Goal: Task Accomplishment & Management: Use online tool/utility

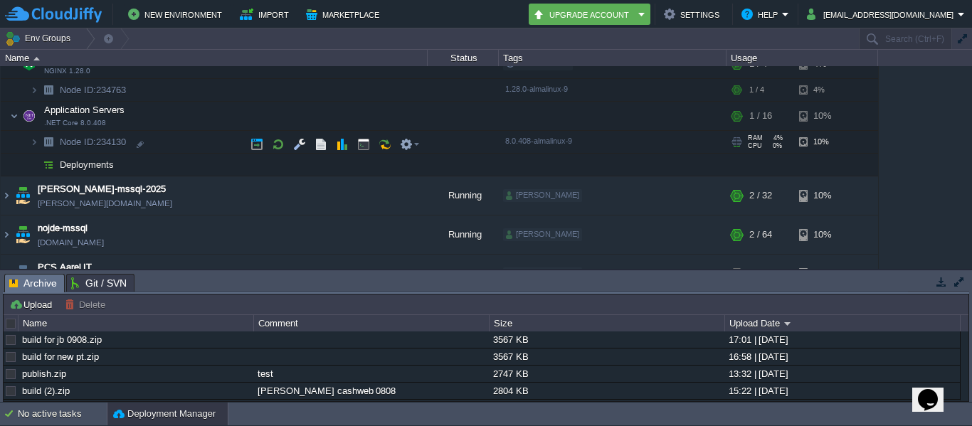
scroll to position [148, 0]
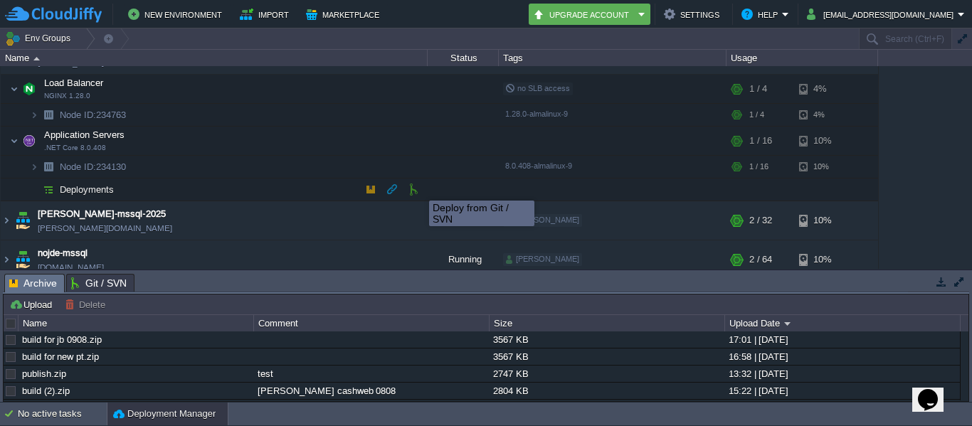
click at [405, 194] on td at bounding box center [413, 189] width 21 height 21
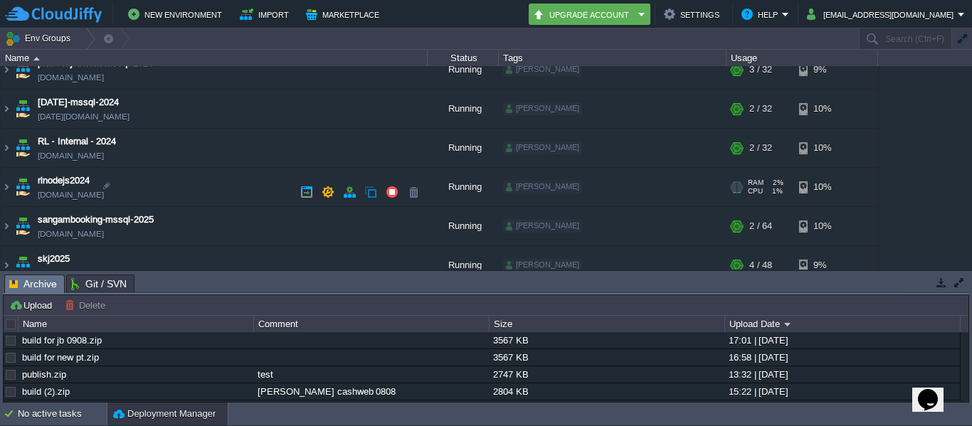
scroll to position [71, 0]
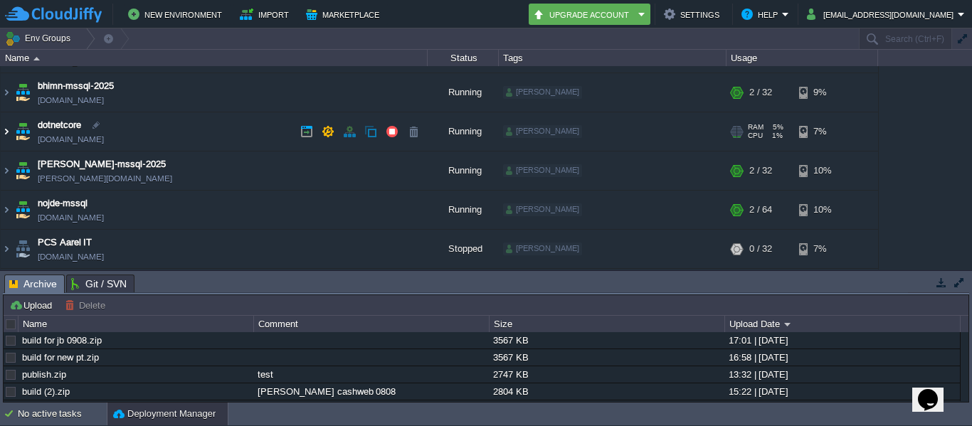
click at [7, 125] on img at bounding box center [6, 131] width 11 height 38
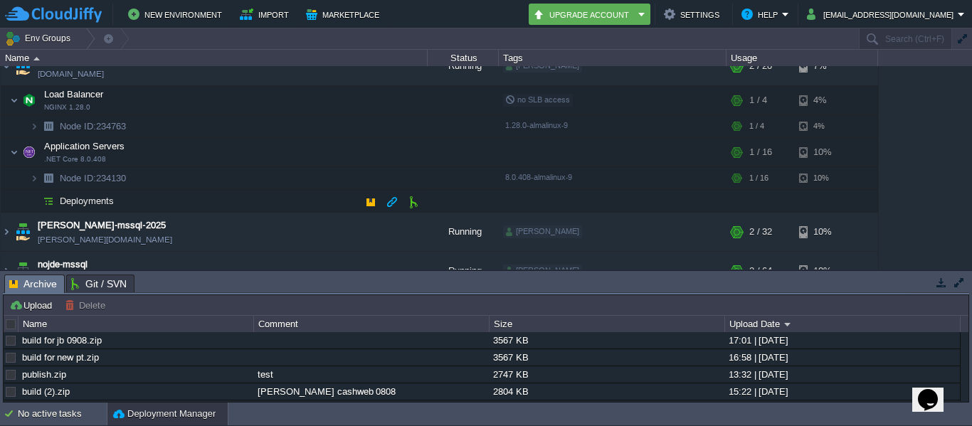
scroll to position [213, 0]
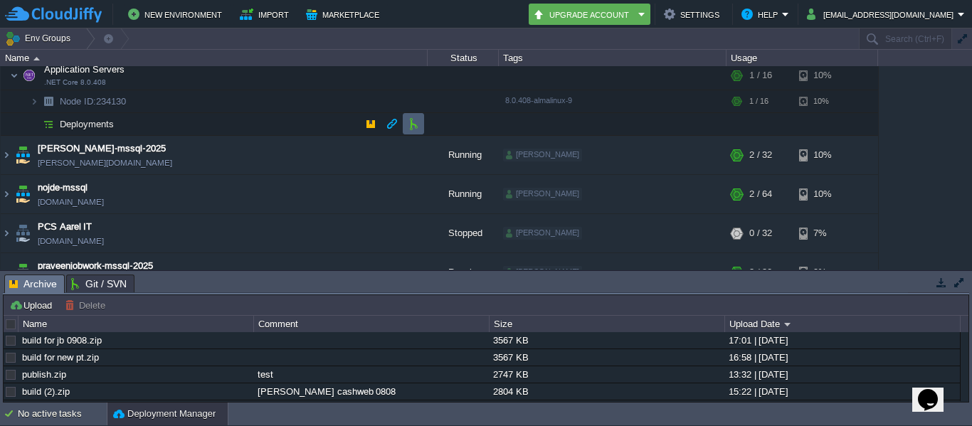
click at [416, 127] on button "button" at bounding box center [413, 123] width 13 height 13
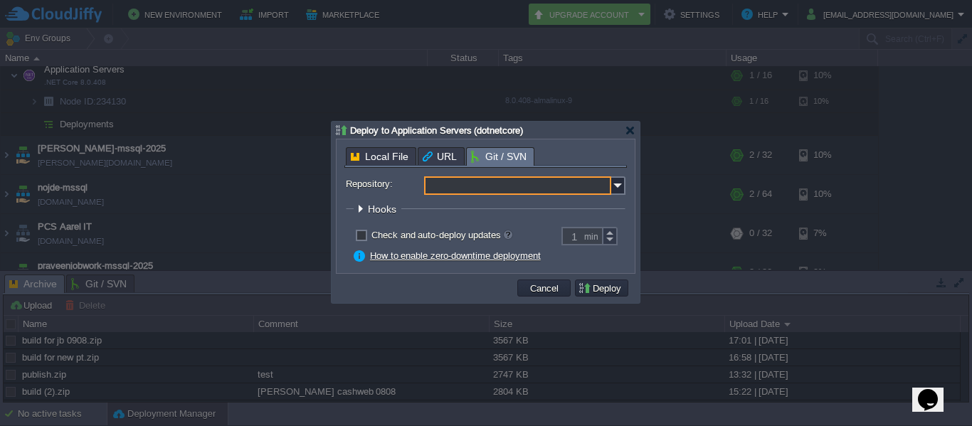
click at [581, 189] on input "Repository:" at bounding box center [517, 185] width 187 height 18
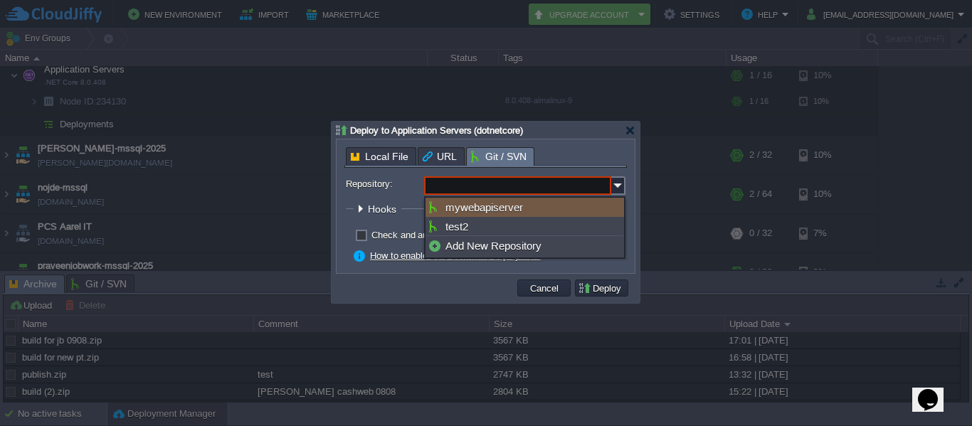
click at [522, 185] on input "Repository:" at bounding box center [517, 185] width 187 height 18
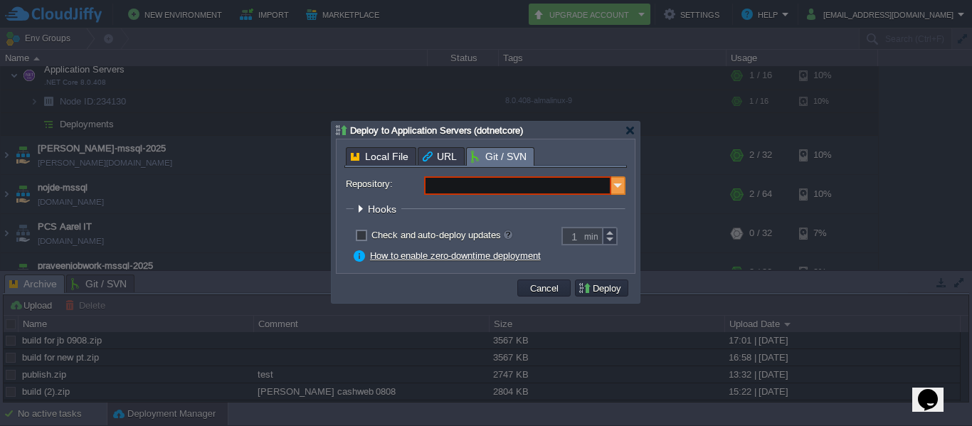
click at [622, 188] on img at bounding box center [618, 185] width 14 height 18
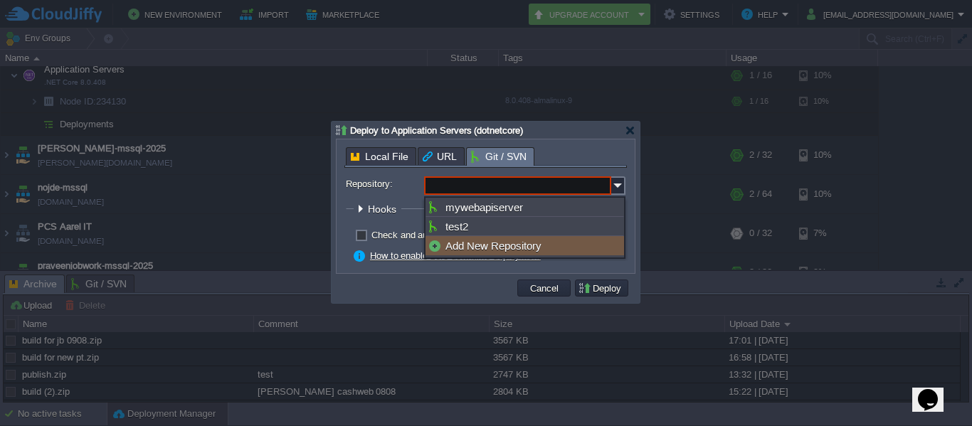
click at [519, 245] on div "Add New Repository" at bounding box center [524, 245] width 199 height 19
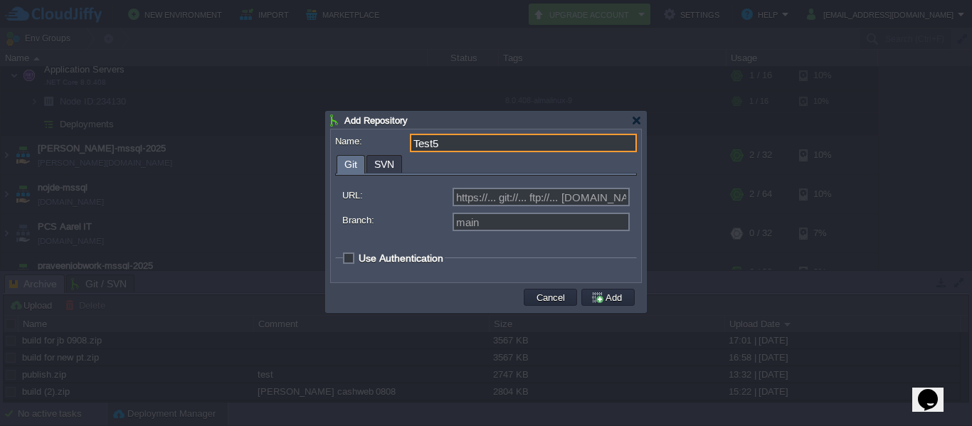
type input "Test5"
type input "Select existing or add a new one"
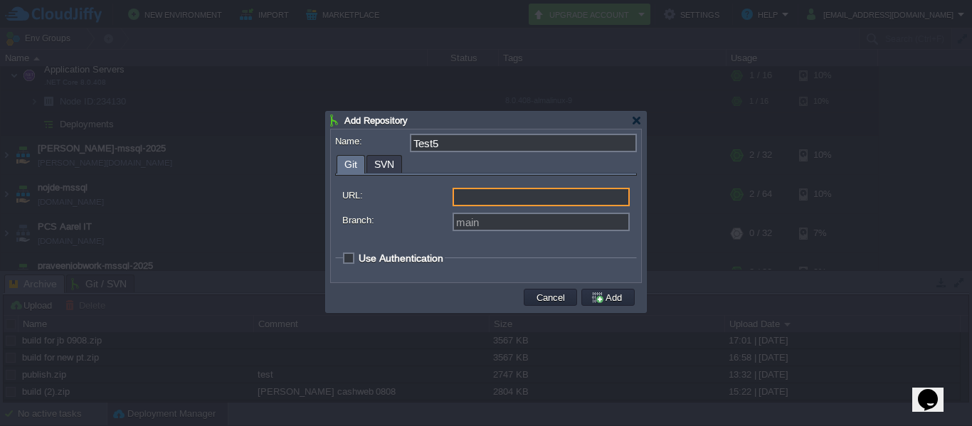
click at [502, 197] on input "URL:" at bounding box center [541, 197] width 177 height 18
paste input "[URL][DOMAIN_NAME]"
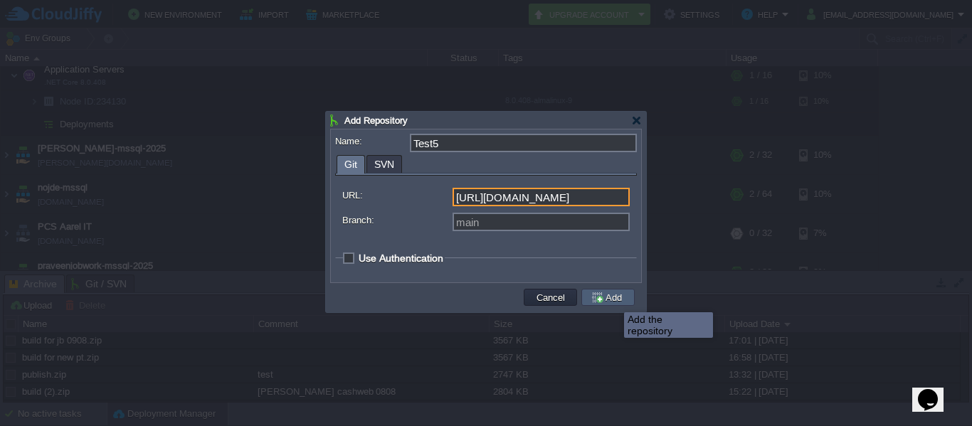
type input "[URL][DOMAIN_NAME]"
click at [613, 300] on button "Add" at bounding box center [609, 297] width 36 height 13
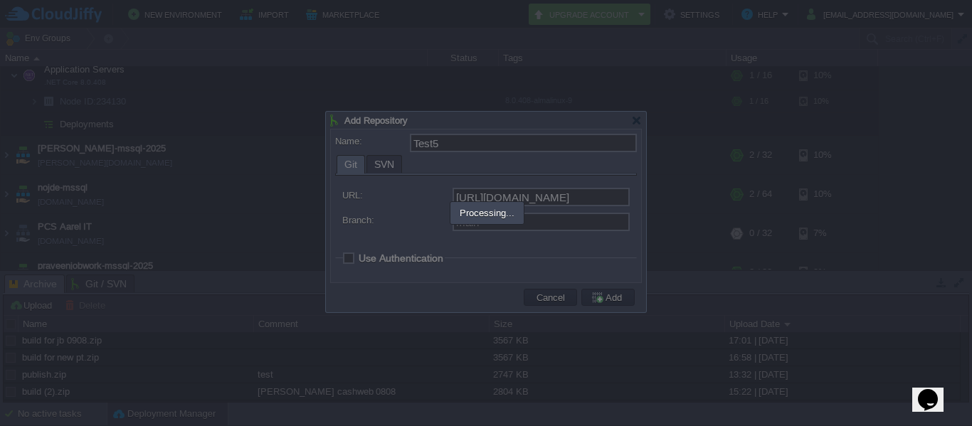
type input "Test5"
type input "main"
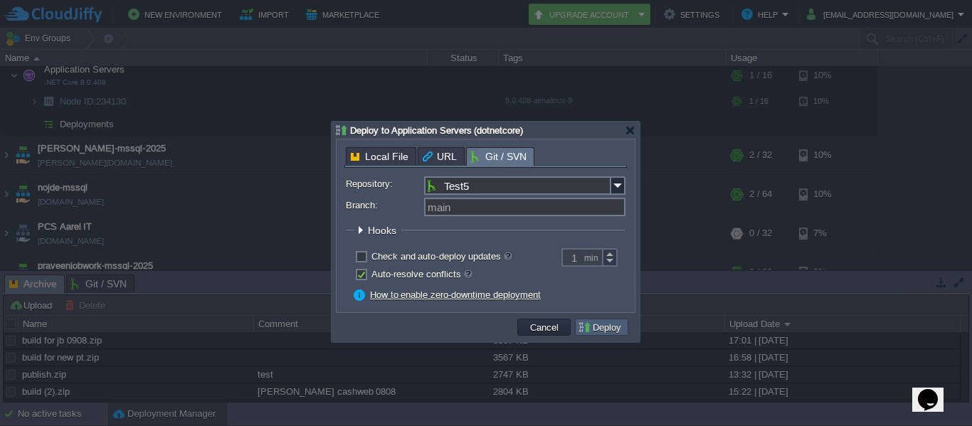
click at [605, 336] on td "Deploy" at bounding box center [601, 327] width 53 height 17
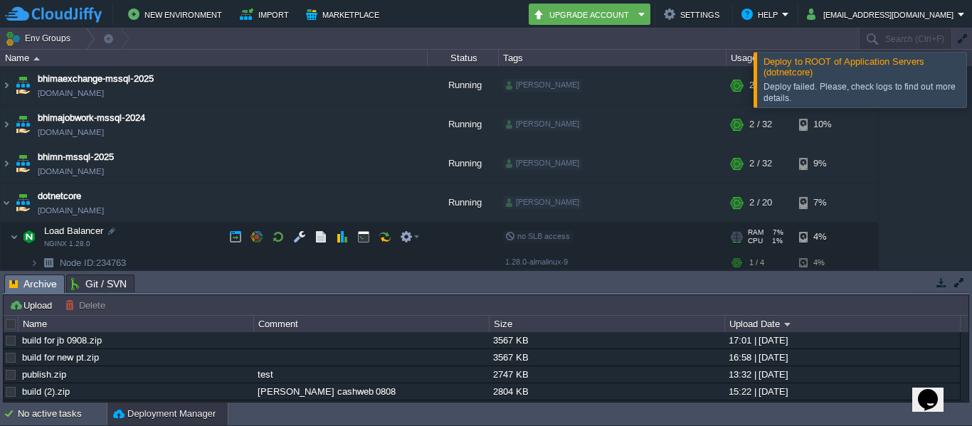
scroll to position [71, 0]
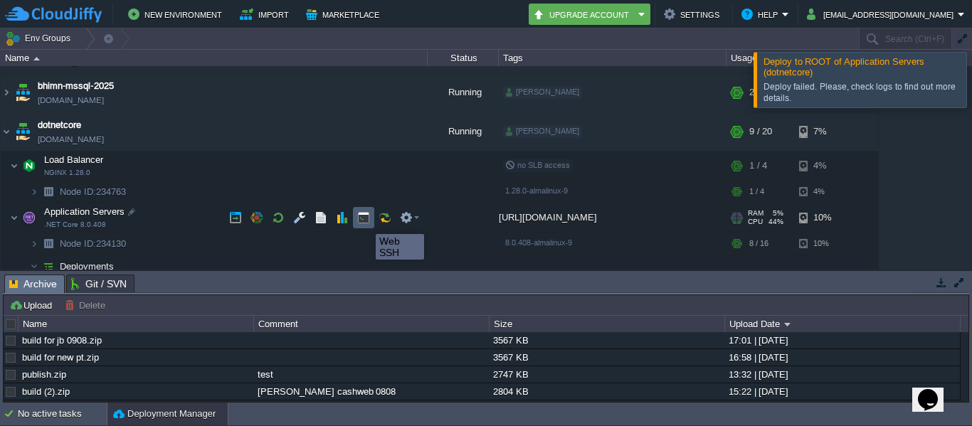
click at [365, 221] on button "button" at bounding box center [363, 217] width 13 height 13
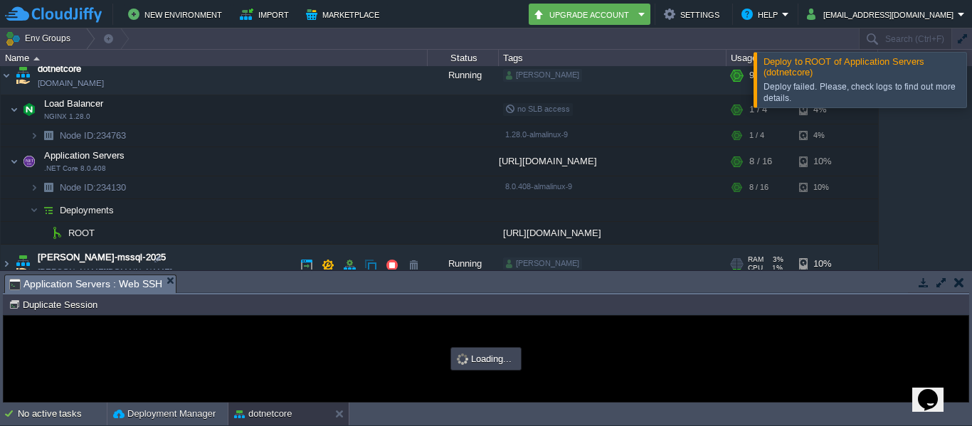
scroll to position [142, 0]
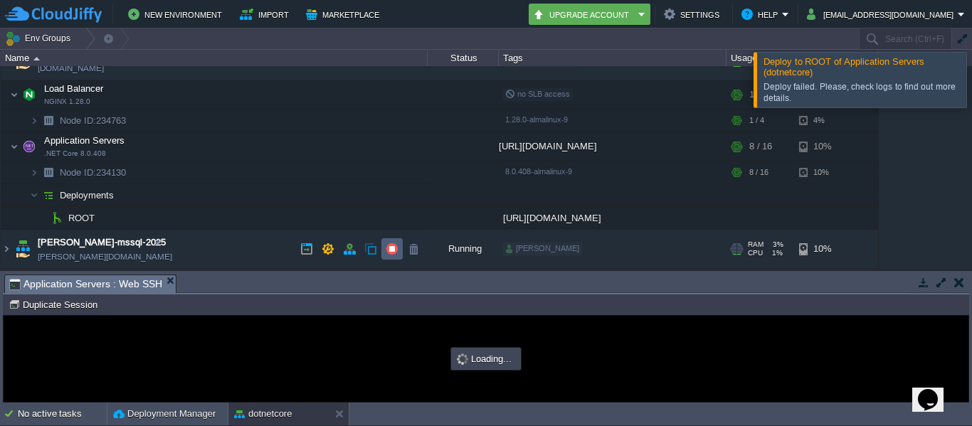
type input "#000000"
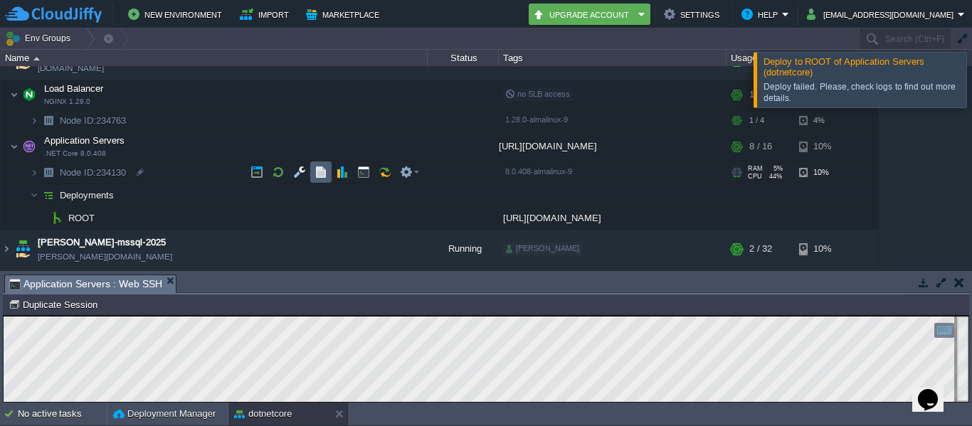
click at [328, 176] on td at bounding box center [320, 172] width 21 height 21
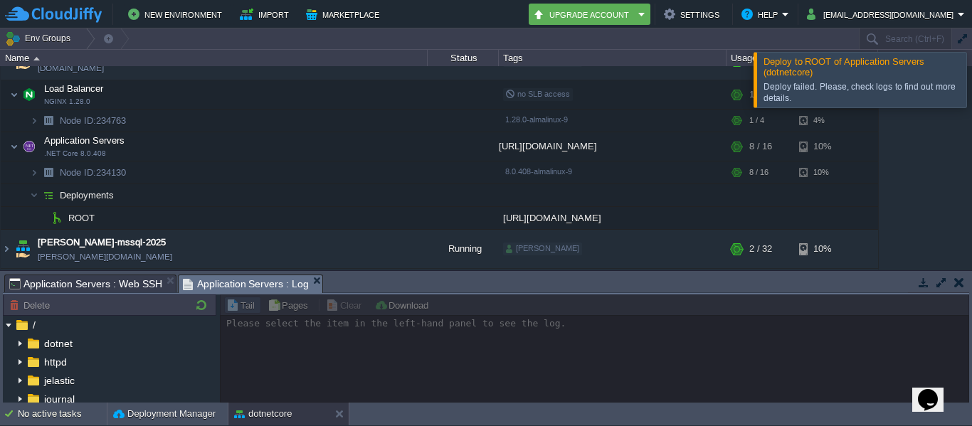
click at [821, 81] on div "Deploy failed. Please, check logs to find out more details." at bounding box center [864, 92] width 202 height 29
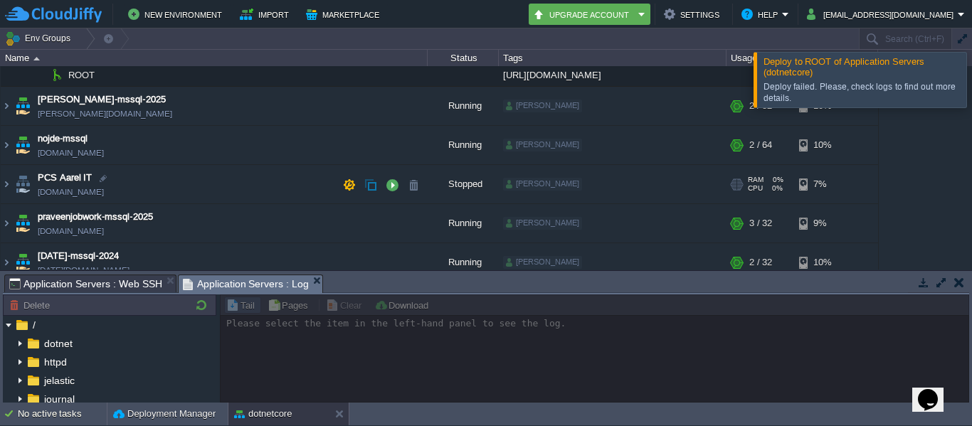
scroll to position [213, 0]
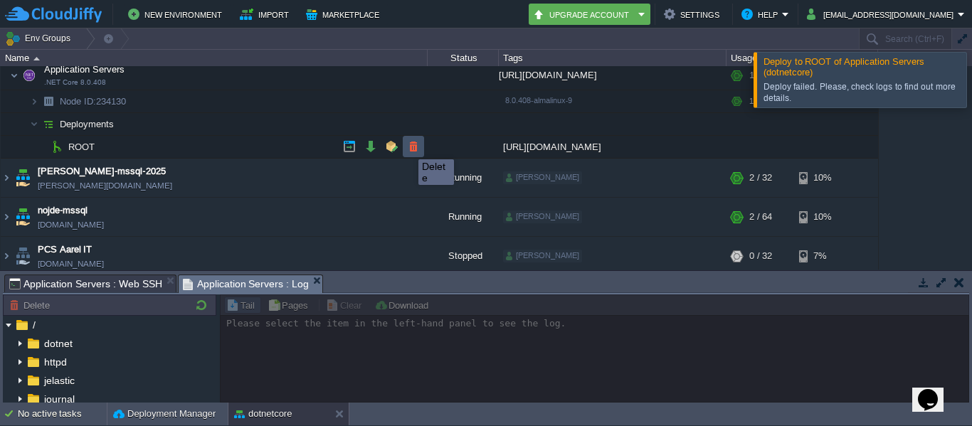
click at [408, 147] on button "button" at bounding box center [413, 146] width 13 height 13
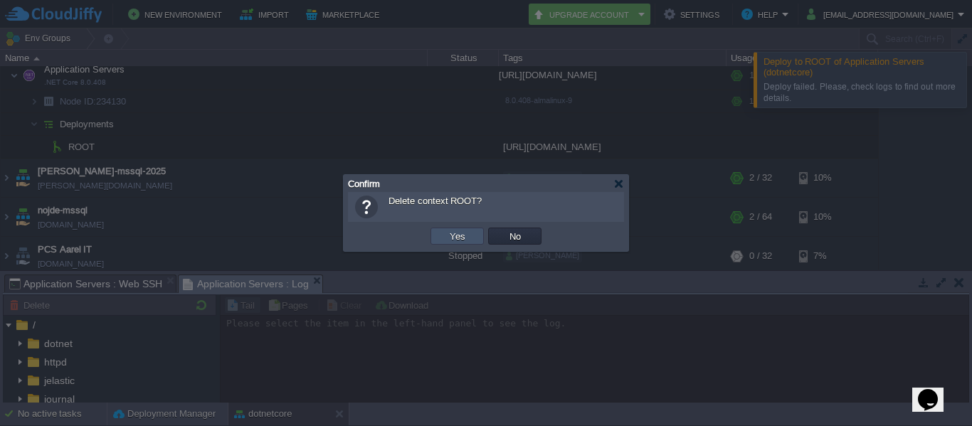
click at [453, 240] on button "Yes" at bounding box center [457, 236] width 24 height 13
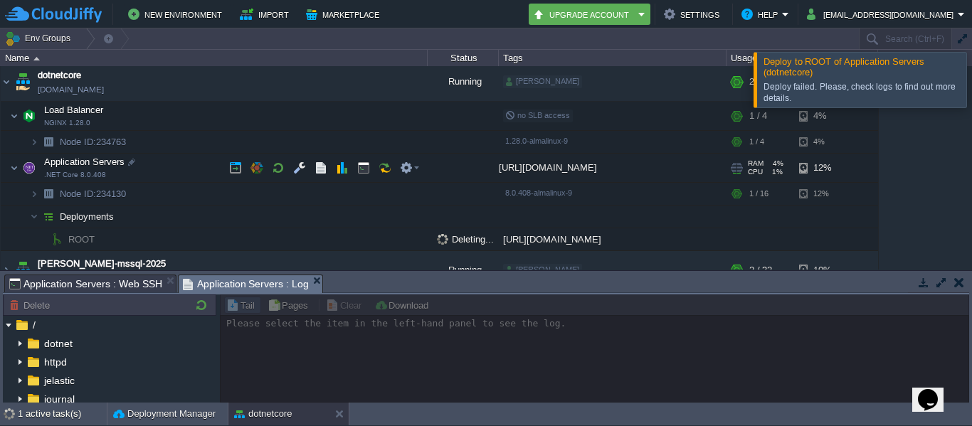
scroll to position [142, 0]
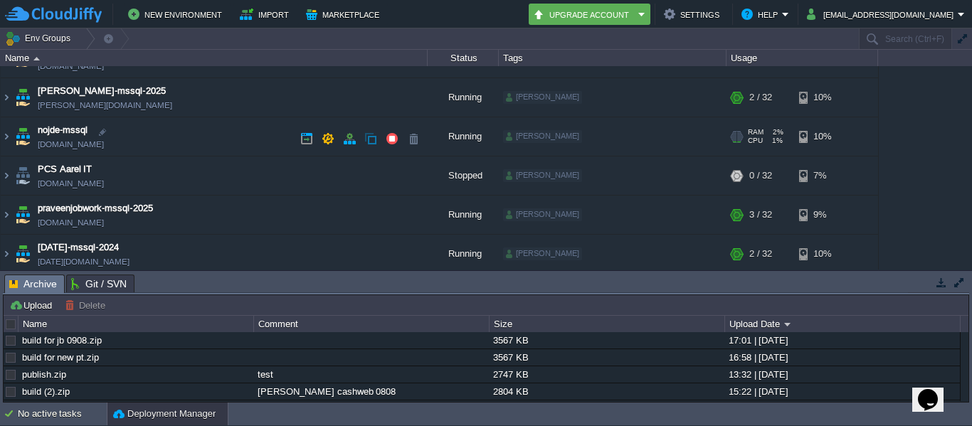
scroll to position [71, 0]
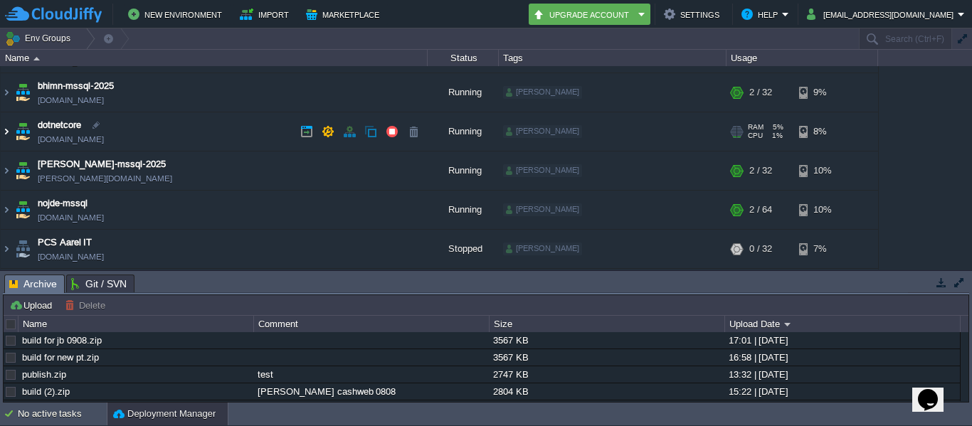
click at [7, 127] on img at bounding box center [6, 131] width 11 height 38
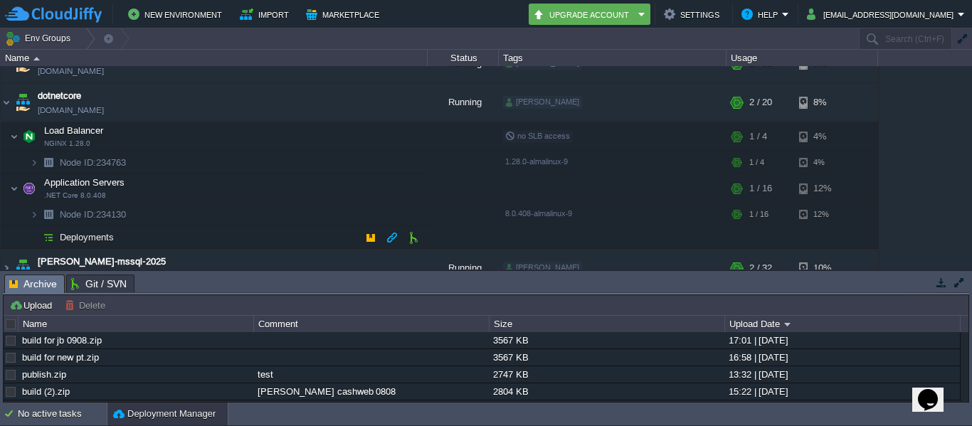
scroll to position [142, 0]
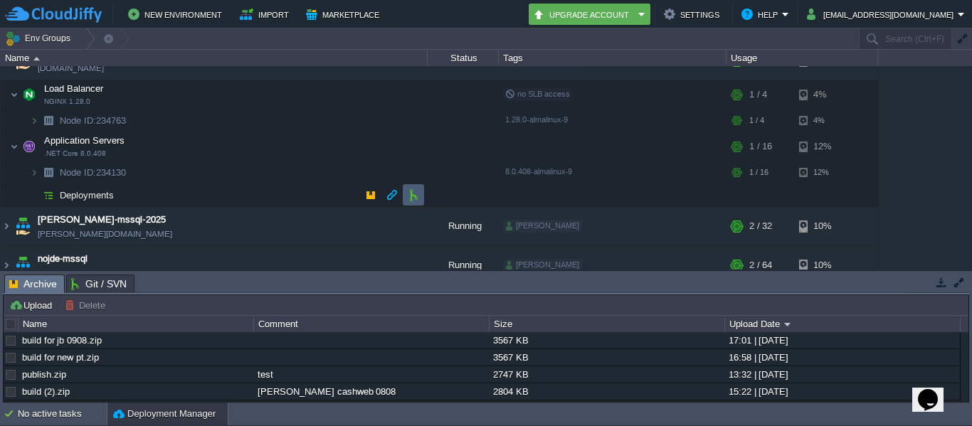
click at [406, 198] on td at bounding box center [413, 194] width 21 height 21
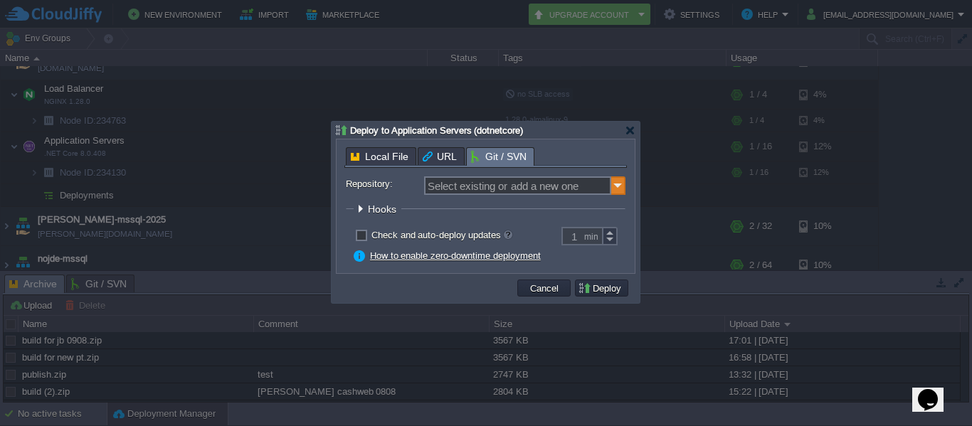
click at [617, 189] on img at bounding box center [618, 185] width 14 height 18
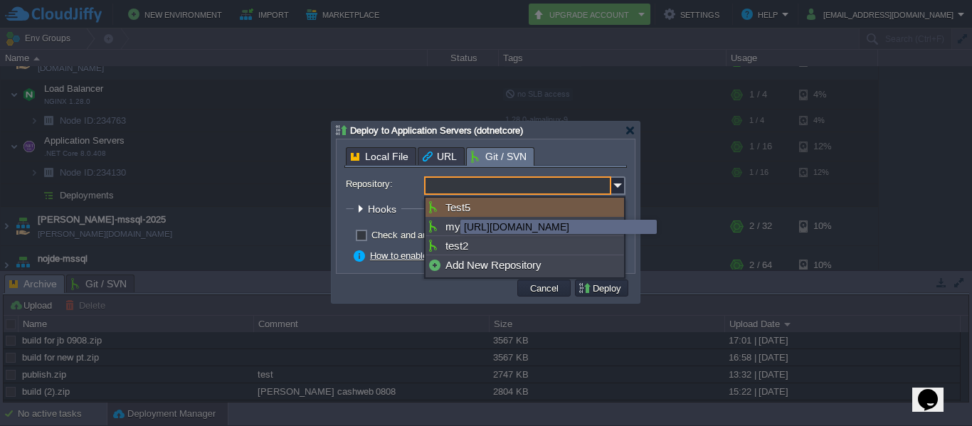
click at [450, 207] on div "Test5" at bounding box center [524, 207] width 199 height 19
type input "Test5"
type input "main"
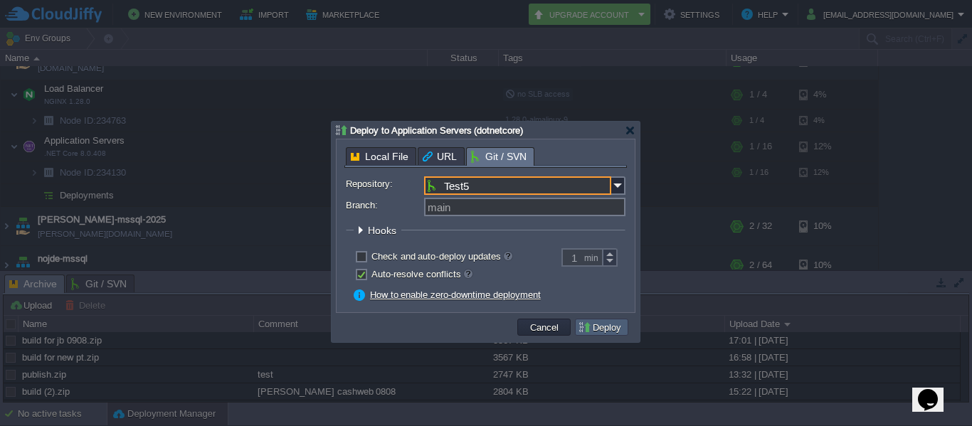
click at [598, 330] on button "Deploy" at bounding box center [602, 327] width 48 height 13
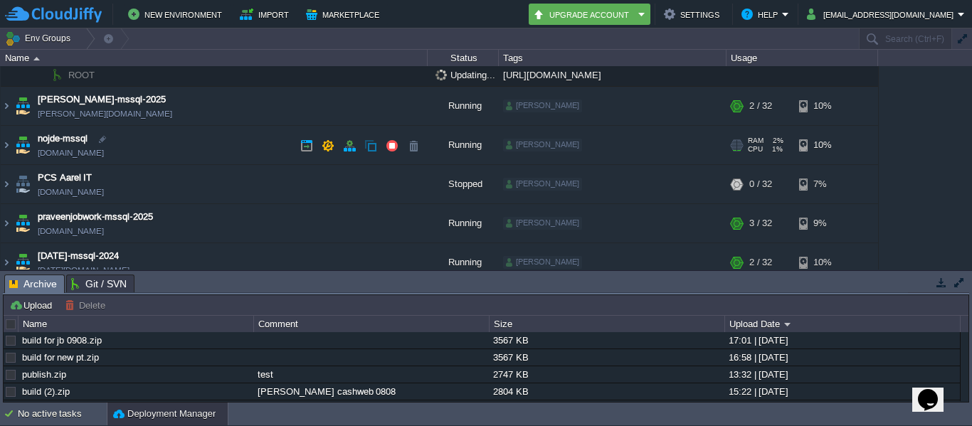
scroll to position [213, 0]
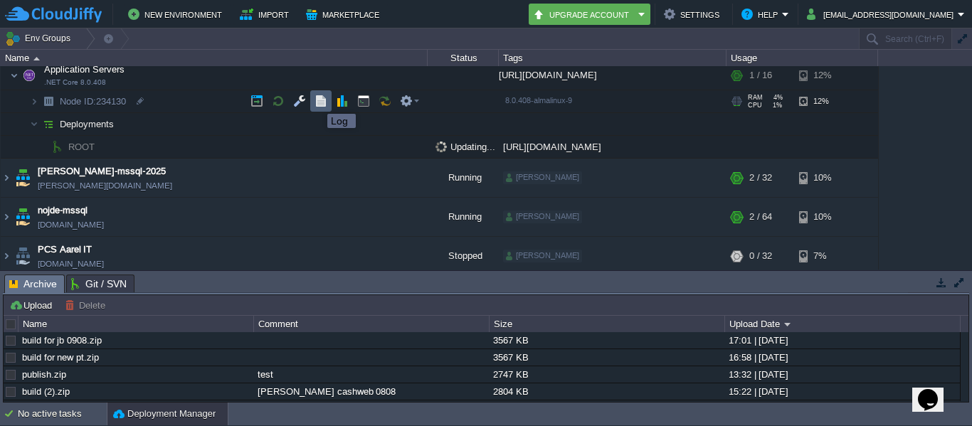
click at [317, 101] on button "button" at bounding box center [320, 101] width 13 height 13
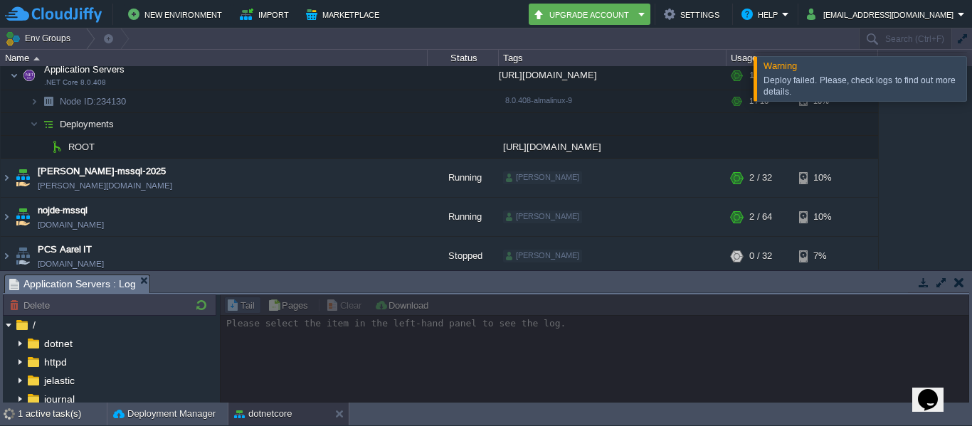
scroll to position [211, 0]
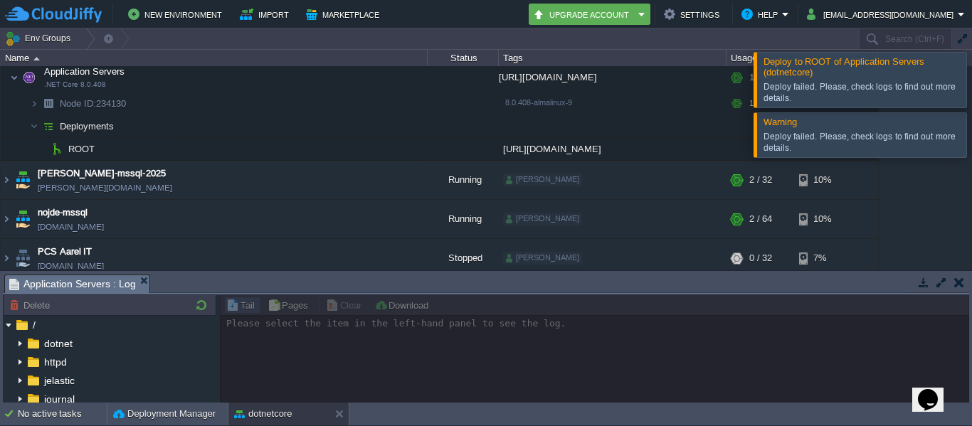
click at [278, 307] on div at bounding box center [594, 349] width 749 height 108
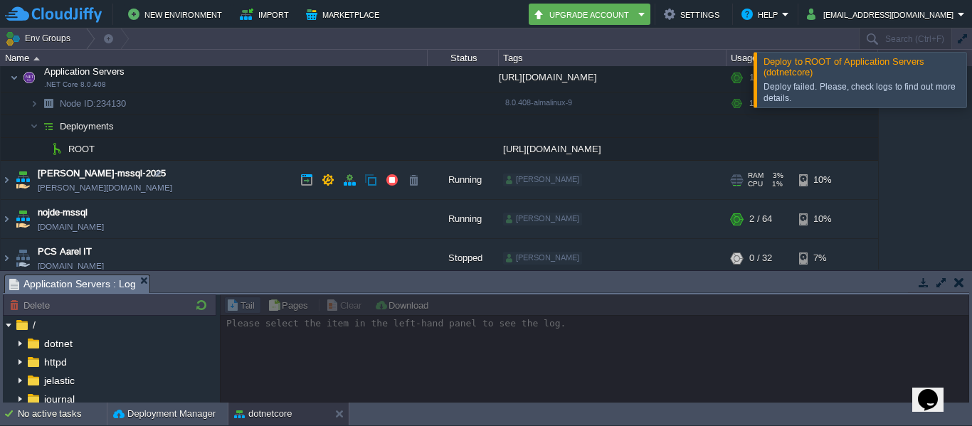
scroll to position [140, 0]
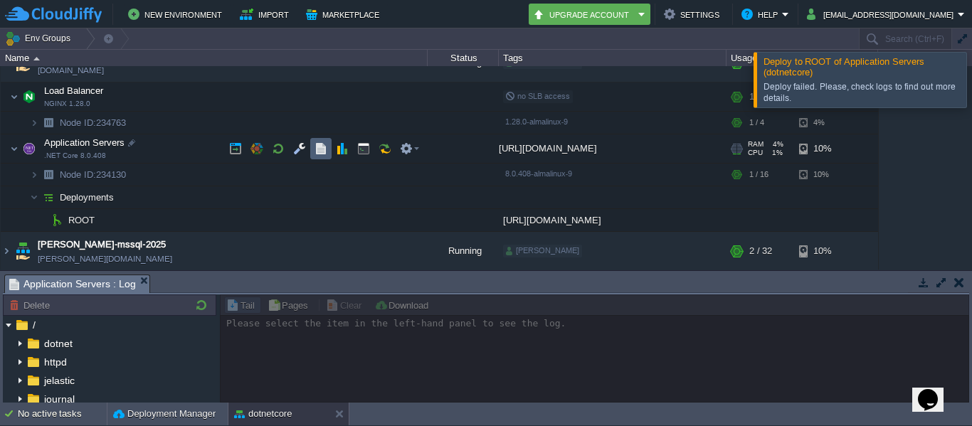
click at [316, 145] on button "button" at bounding box center [320, 148] width 13 height 13
click at [319, 142] on td at bounding box center [320, 148] width 21 height 21
click at [317, 152] on button "button" at bounding box center [320, 148] width 13 height 13
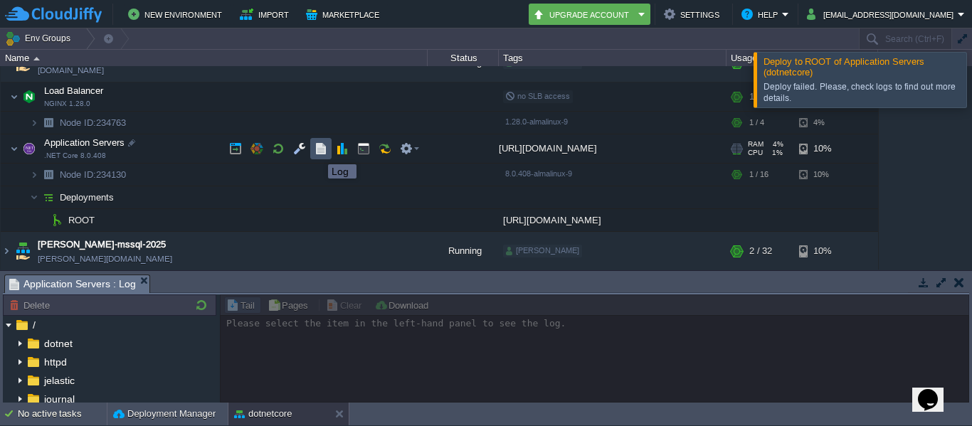
click at [317, 152] on button "button" at bounding box center [320, 148] width 13 height 13
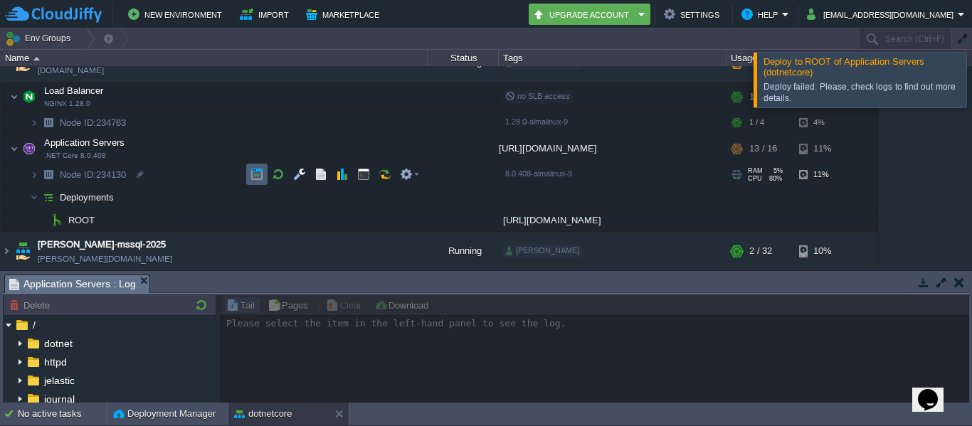
click at [254, 171] on button "button" at bounding box center [256, 174] width 13 height 13
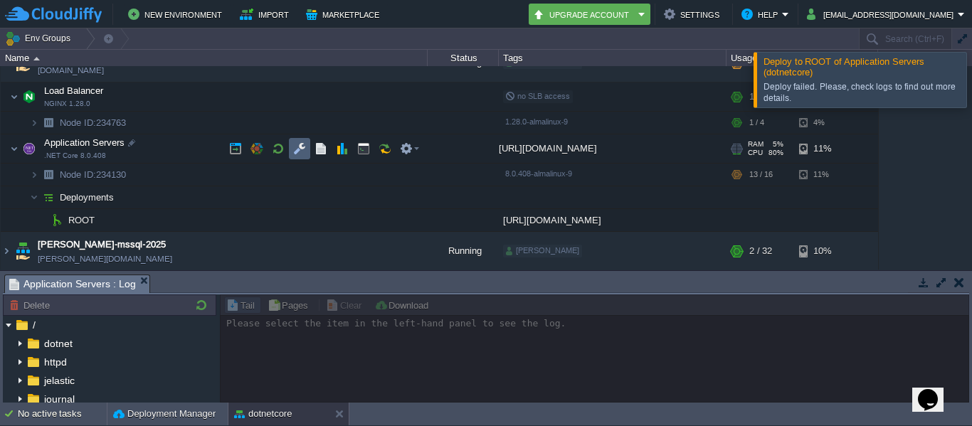
click at [296, 150] on button "button" at bounding box center [299, 148] width 13 height 13
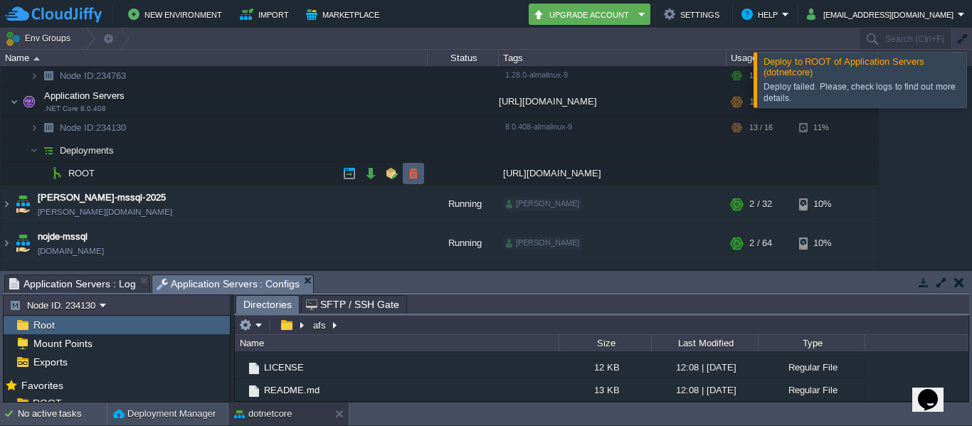
scroll to position [211, 0]
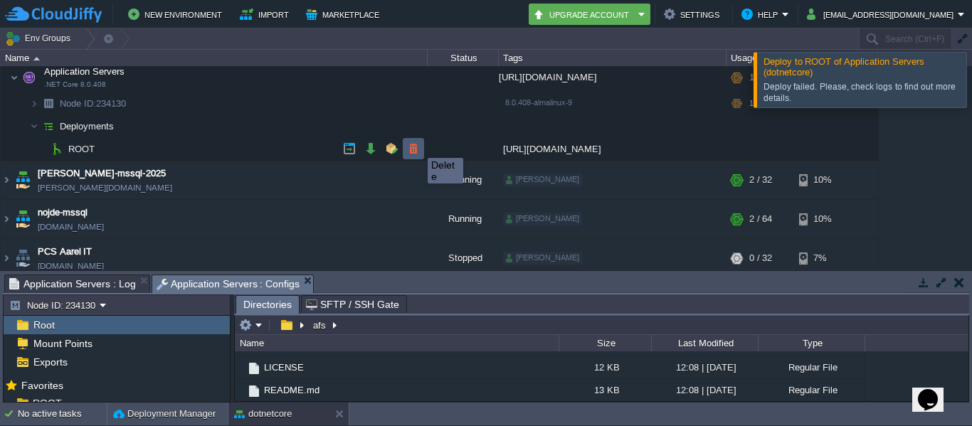
click at [417, 145] on button "button" at bounding box center [413, 148] width 13 height 13
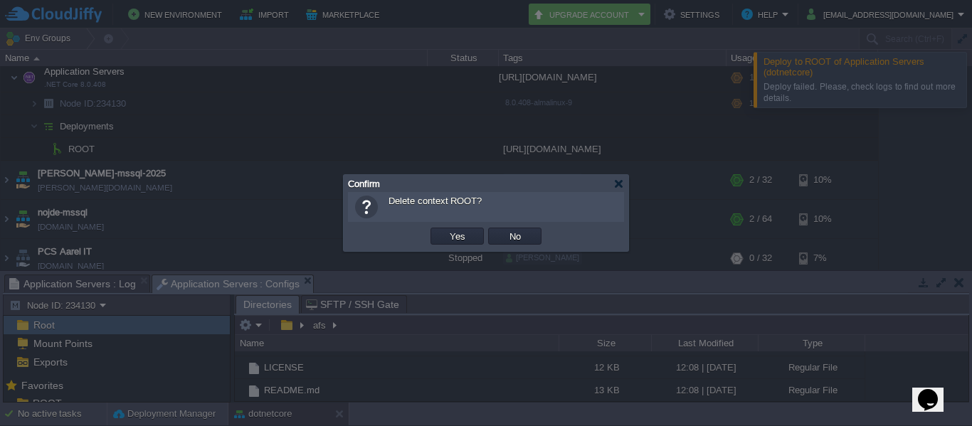
click at [452, 233] on button "Yes" at bounding box center [457, 236] width 24 height 13
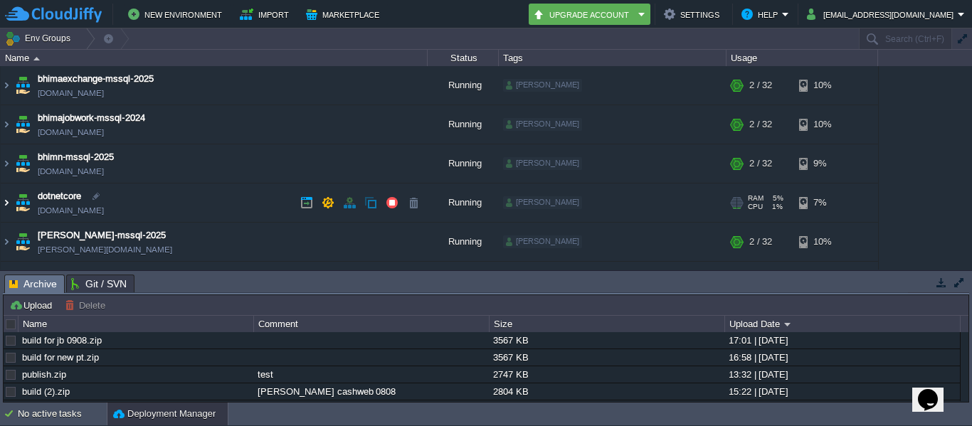
click at [3, 196] on img at bounding box center [6, 203] width 11 height 38
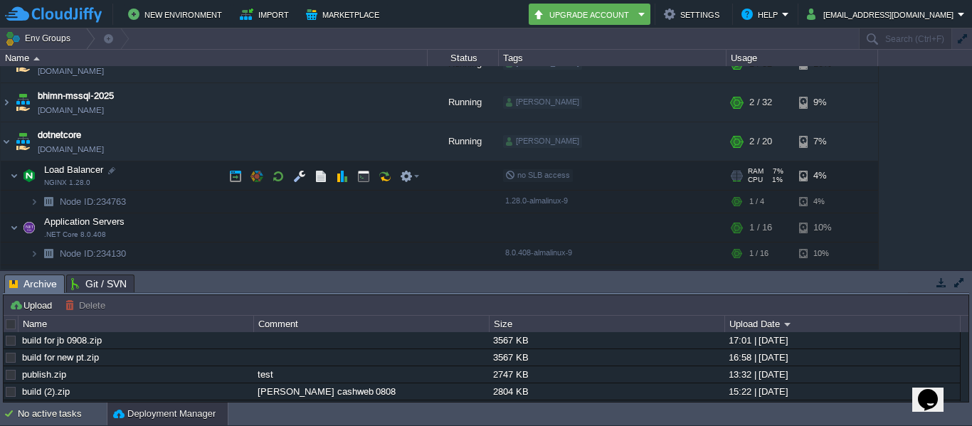
scroll to position [142, 0]
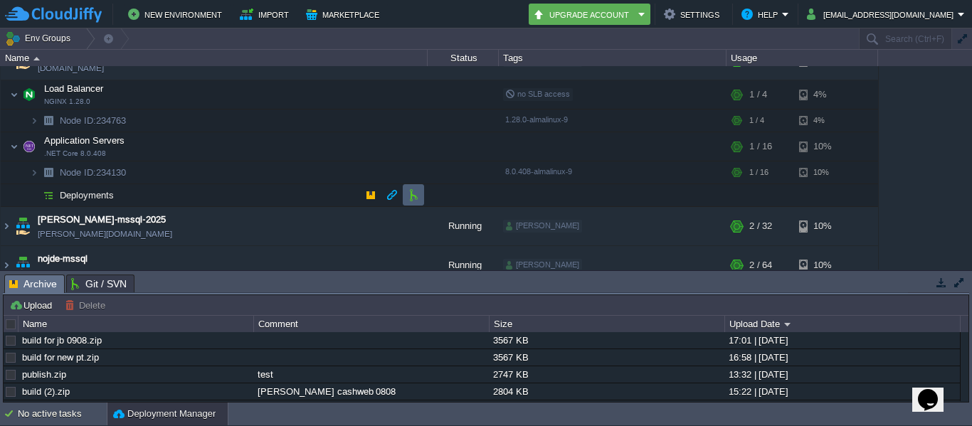
click at [416, 189] on button "button" at bounding box center [413, 195] width 13 height 13
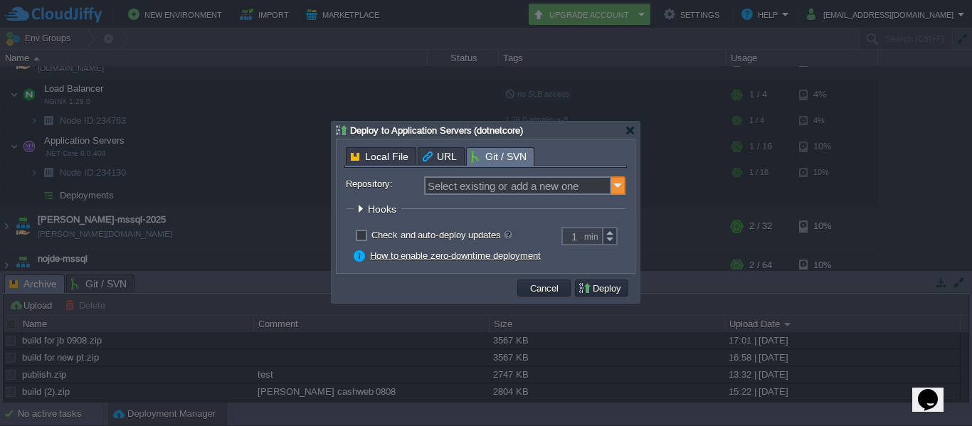
click at [625, 185] on img at bounding box center [618, 185] width 14 height 18
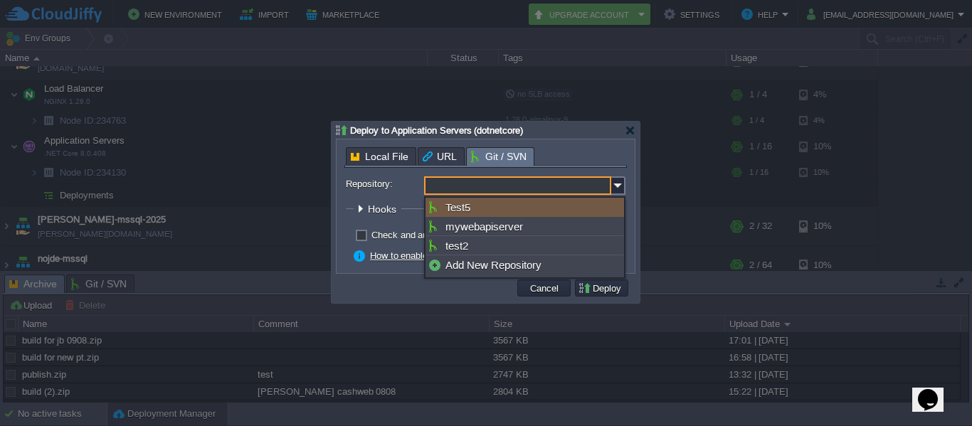
click at [527, 208] on div "Test5" at bounding box center [524, 207] width 199 height 19
type input "Test5"
type input "main"
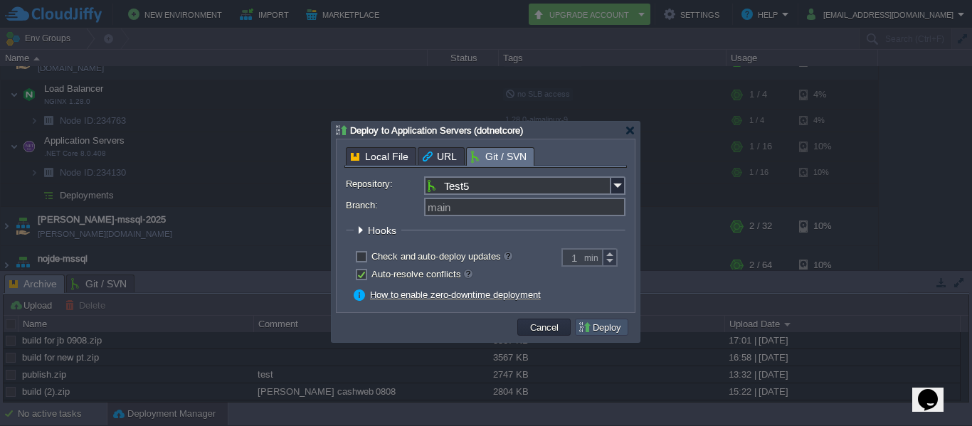
click at [610, 333] on button "Deploy" at bounding box center [602, 327] width 48 height 13
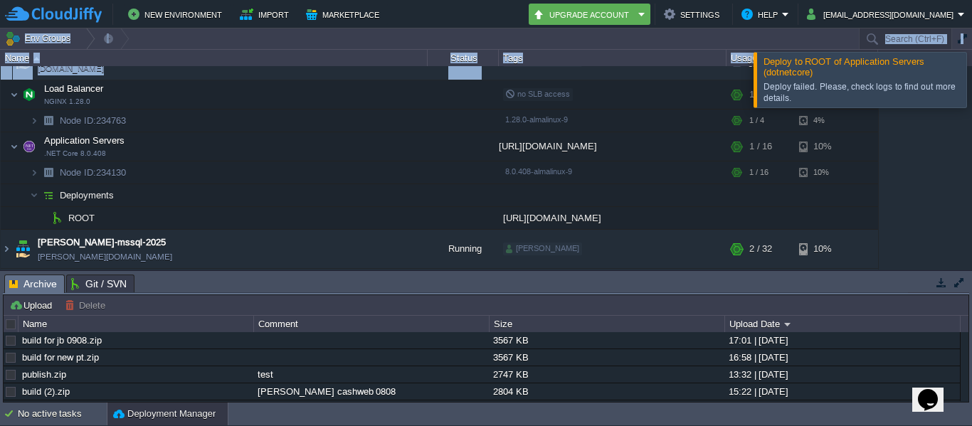
drag, startPoint x: 904, startPoint y: 94, endPoint x: 726, endPoint y: 73, distance: 178.4
click at [726, 73] on div "Deploy to ROOT of Application Servers (dotnetcore) Deploy failed. Please, check…" at bounding box center [486, 215] width 972 height 374
click at [971, 83] on div at bounding box center [989, 79] width 0 height 55
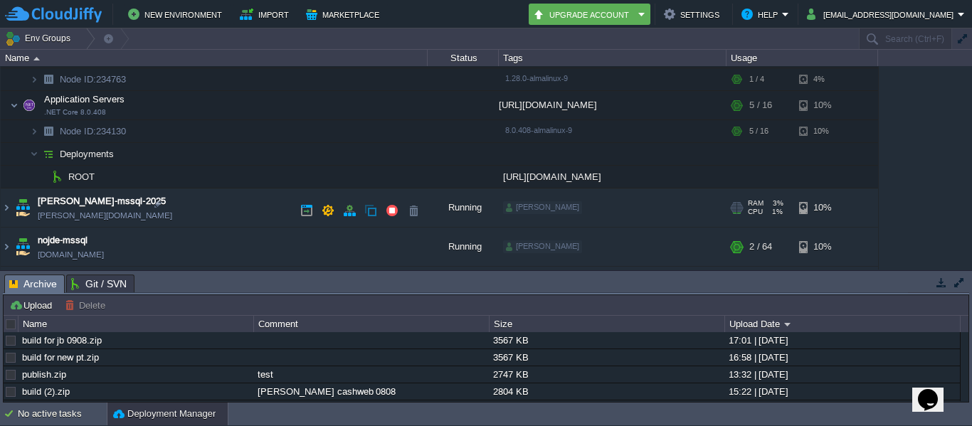
scroll to position [213, 0]
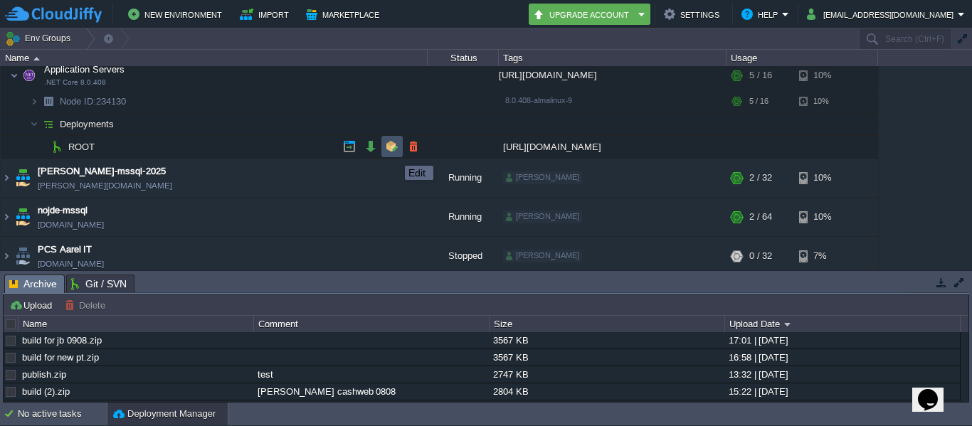
click at [394, 153] on button "button" at bounding box center [392, 146] width 13 height 13
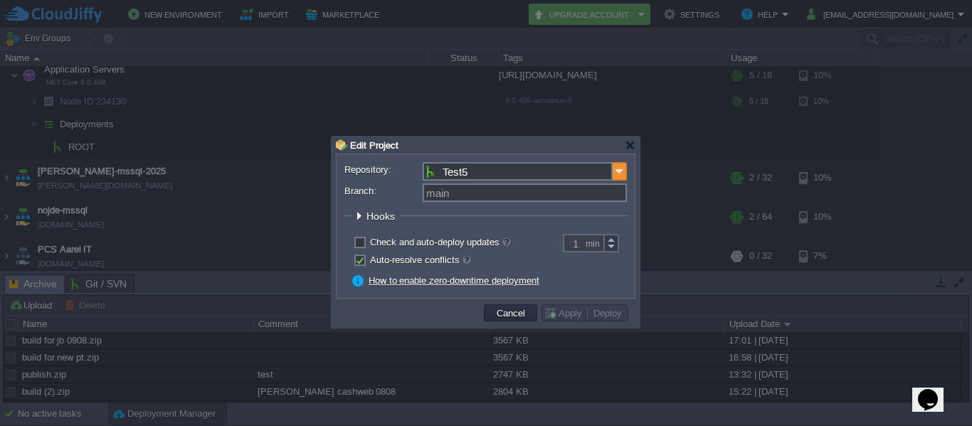
click at [615, 179] on img at bounding box center [620, 171] width 14 height 18
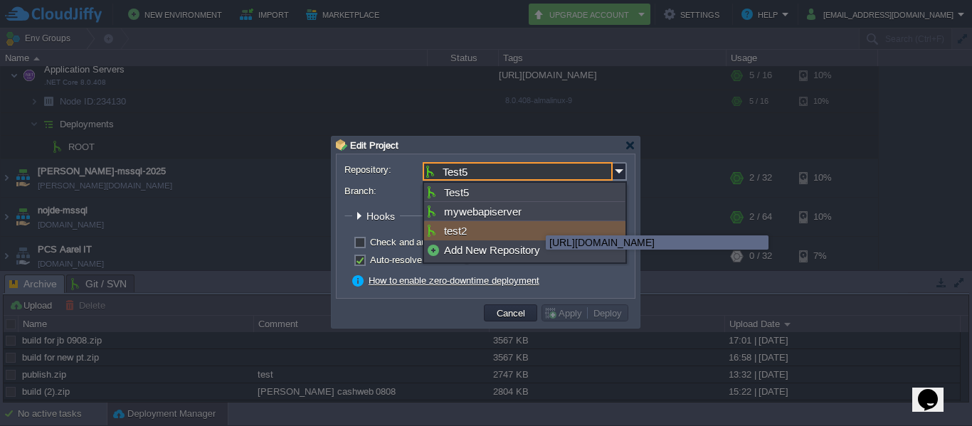
click at [517, 228] on div "test2" at bounding box center [524, 230] width 201 height 19
type input "test2"
type input "main"
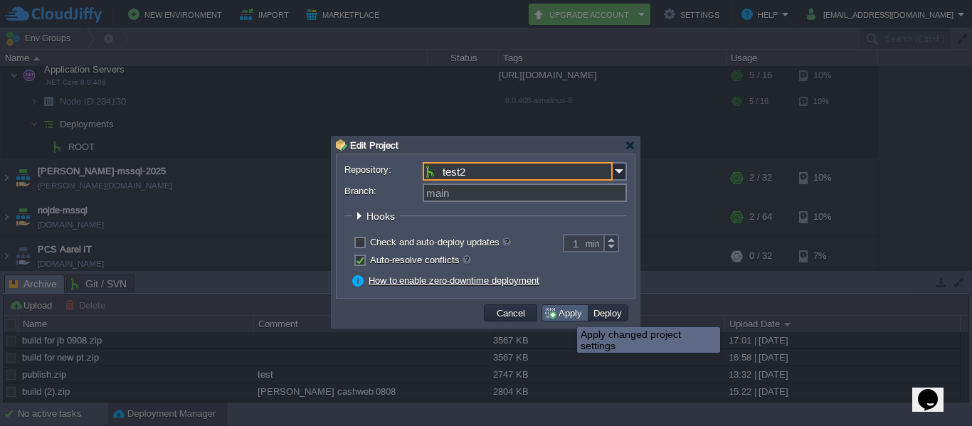
click at [566, 314] on button "Apply" at bounding box center [565, 313] width 43 height 13
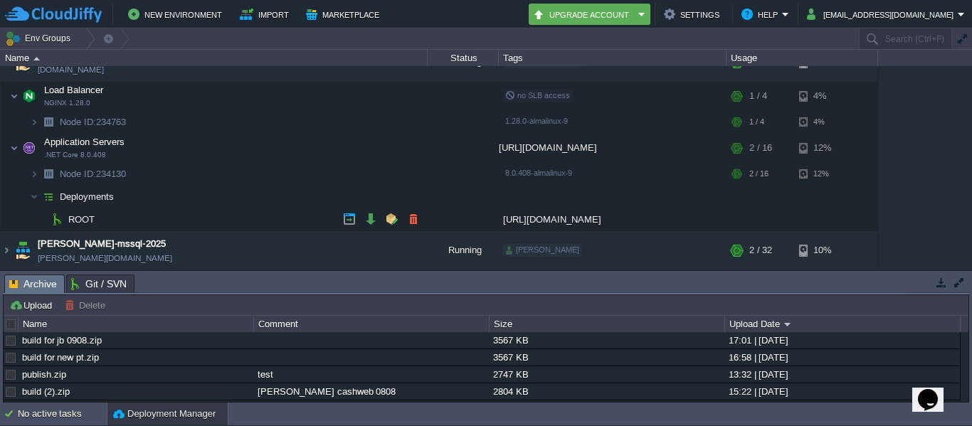
scroll to position [140, 0]
click at [414, 194] on button "button" at bounding box center [413, 197] width 13 height 13
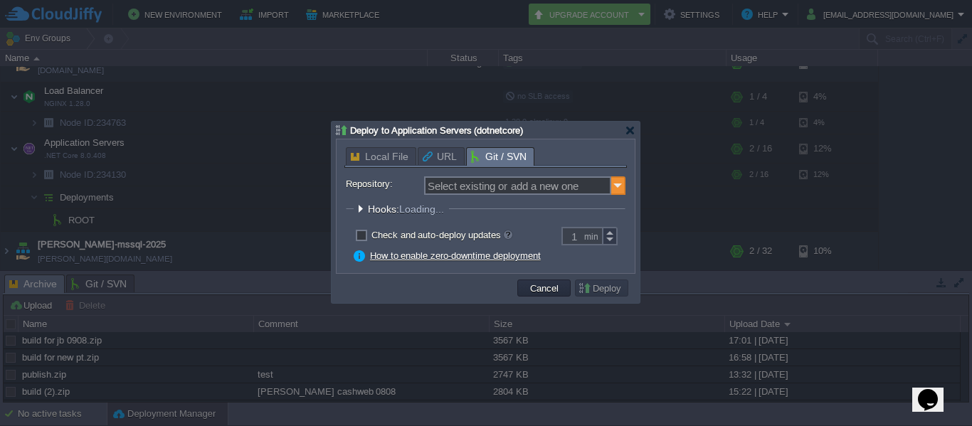
click at [615, 188] on img at bounding box center [618, 185] width 14 height 18
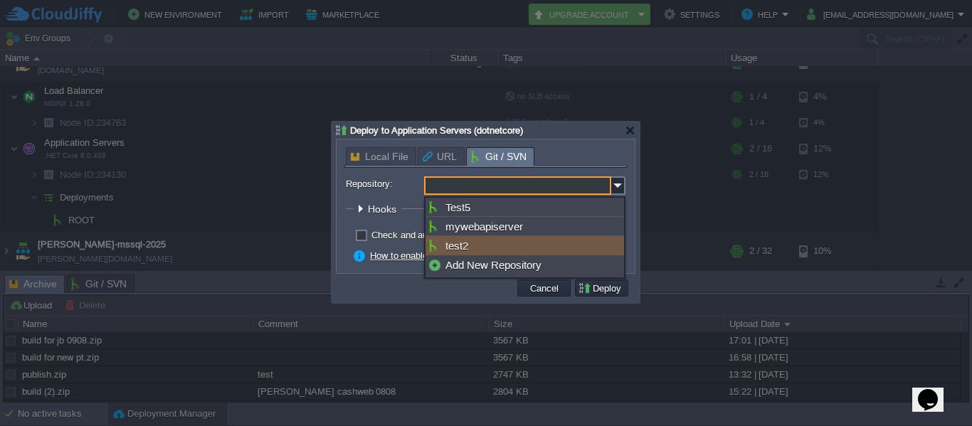
click at [539, 250] on div "test2" at bounding box center [524, 245] width 199 height 19
type input "test2"
type input "main"
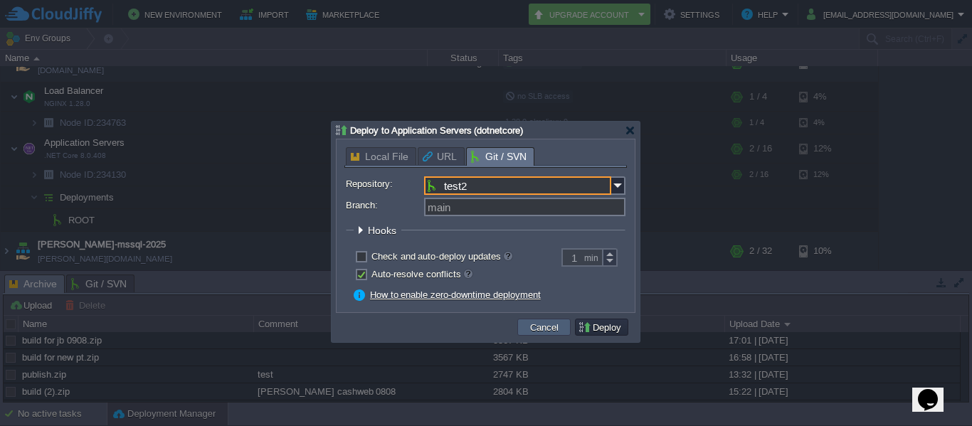
click at [536, 329] on button "Cancel" at bounding box center [544, 327] width 37 height 13
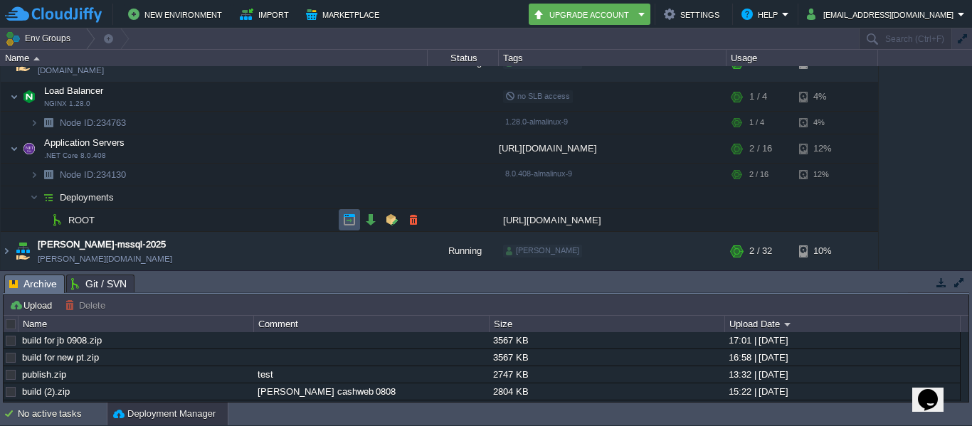
click at [352, 219] on button "button" at bounding box center [349, 219] width 13 height 13
